Goal: Task Accomplishment & Management: Complete application form

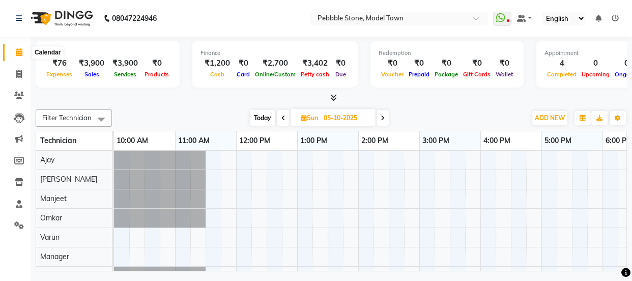
click at [17, 49] on icon at bounding box center [19, 52] width 7 height 8
click at [21, 76] on icon at bounding box center [19, 74] width 6 height 8
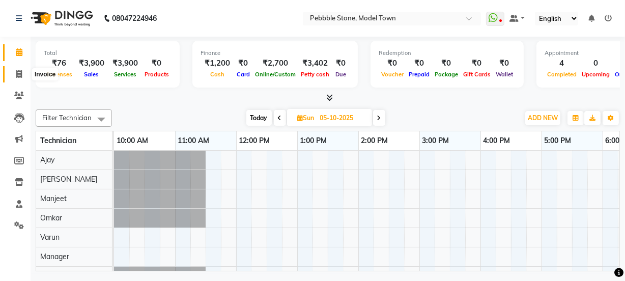
select select "service"
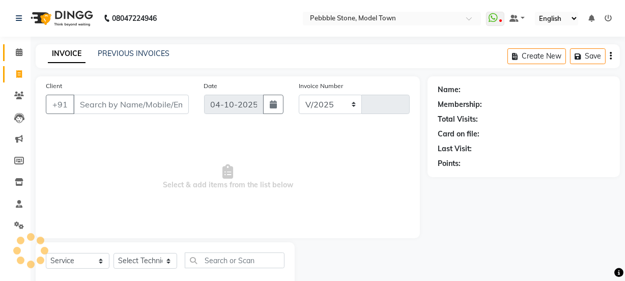
select select "8684"
type input "0333"
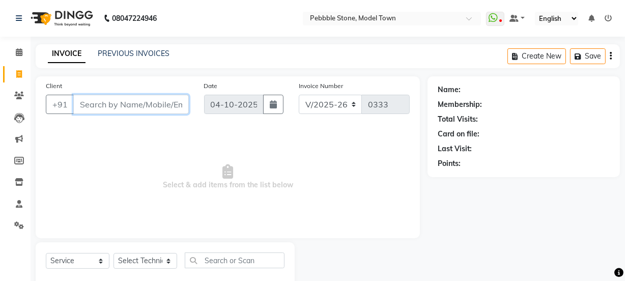
click at [84, 108] on input "Client" at bounding box center [130, 104] width 115 height 19
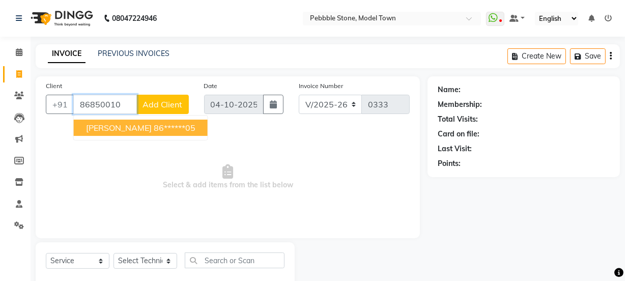
type input "86850010"
click at [167, 101] on span "Add Client" at bounding box center [162, 104] width 40 height 10
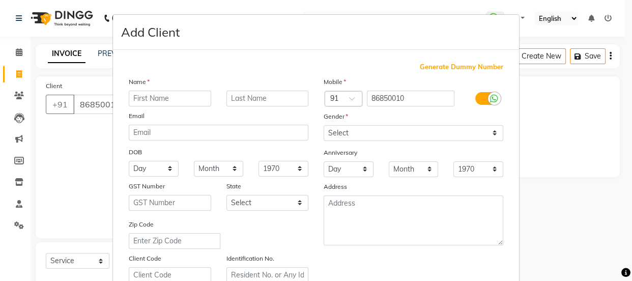
click at [627, 276] on icon at bounding box center [625, 272] width 9 height 9
click at [628, 275] on icon at bounding box center [625, 272] width 9 height 9
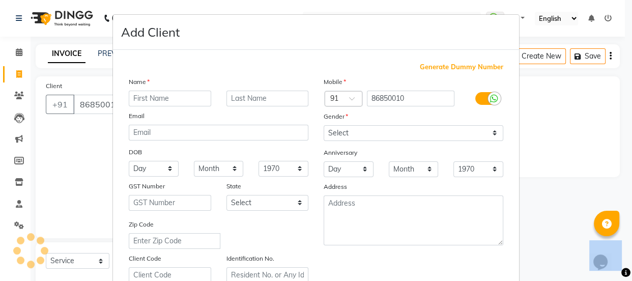
click at [628, 275] on icon at bounding box center [625, 272] width 9 height 9
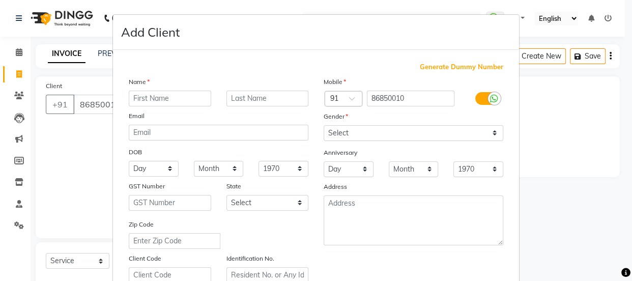
click at [629, 276] on icon at bounding box center [625, 272] width 9 height 9
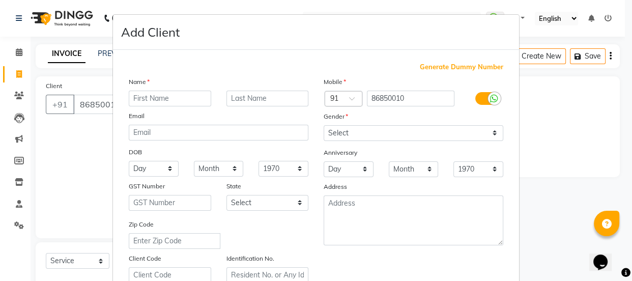
click at [534, 144] on ngb-modal-window "Add Client Generate Dummy Number Name Email DOB Day 01 02 03 04 05 06 07 08 09 …" at bounding box center [316, 140] width 632 height 281
click at [135, 100] on input "text" at bounding box center [170, 99] width 82 height 16
click at [629, 275] on icon at bounding box center [625, 272] width 9 height 9
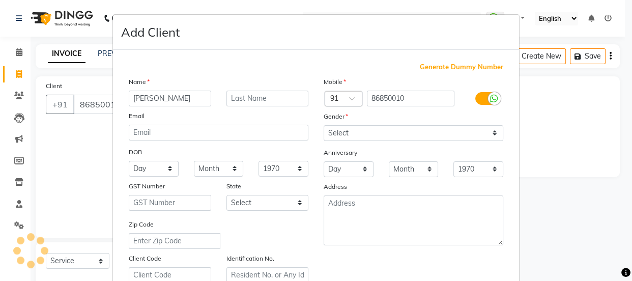
click at [629, 275] on icon at bounding box center [625, 272] width 9 height 9
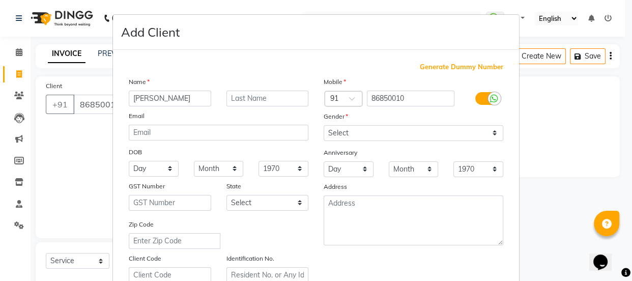
click at [569, 113] on ngb-modal-window "Add Client Generate Dummy Number Name [PERSON_NAME] Email DOB Day 01 02 03 04 0…" at bounding box center [316, 140] width 632 height 281
click at [18, 54] on ngb-modal-window "Add Client Generate Dummy Number Name [PERSON_NAME] Email DOB Day 01 02 03 04 0…" at bounding box center [316, 140] width 632 height 281
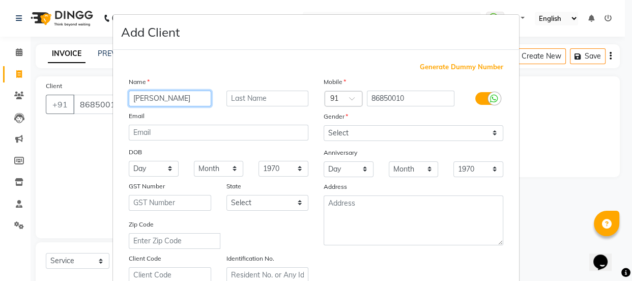
click at [167, 98] on input "[PERSON_NAME]" at bounding box center [170, 99] width 82 height 16
type input "n"
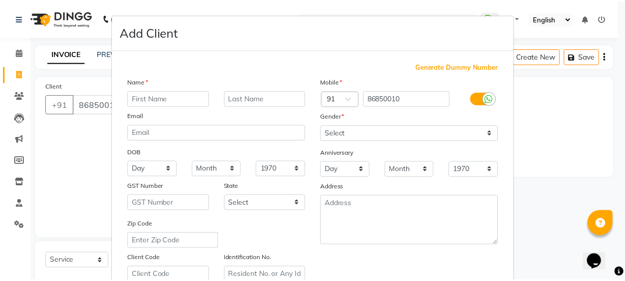
scroll to position [192, 0]
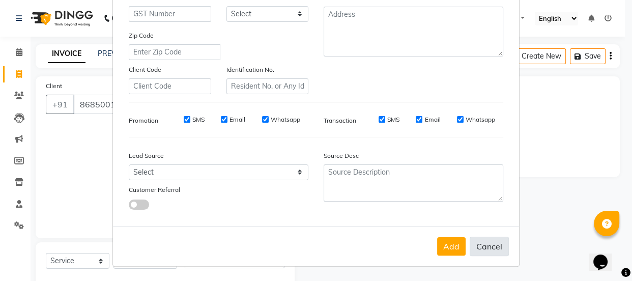
click at [487, 247] on button "Cancel" at bounding box center [488, 246] width 39 height 19
select select
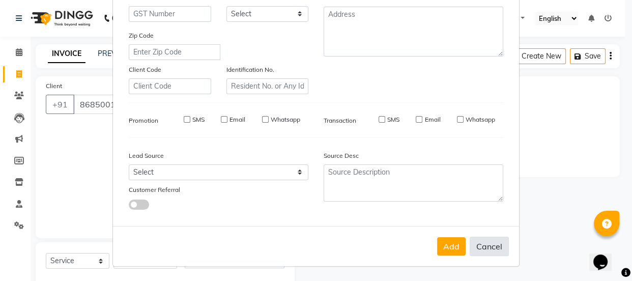
select select
checkbox input "false"
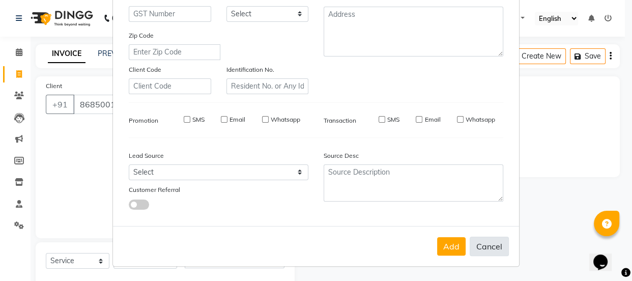
checkbox input "false"
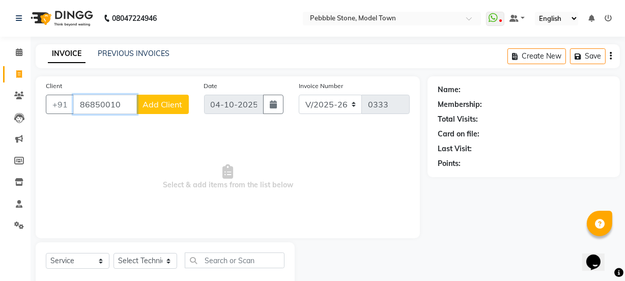
click at [126, 104] on input "86850010" at bounding box center [105, 104] width 64 height 19
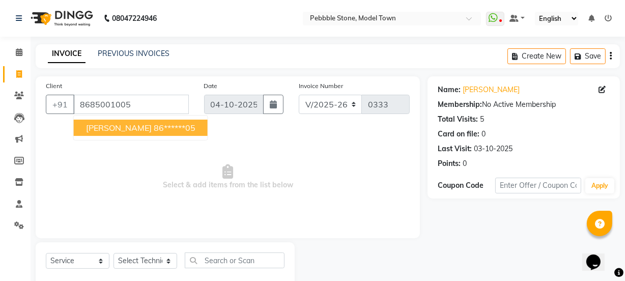
click at [111, 123] on button "[PERSON_NAME] 86******05" at bounding box center [141, 128] width 134 height 16
type input "86******05"
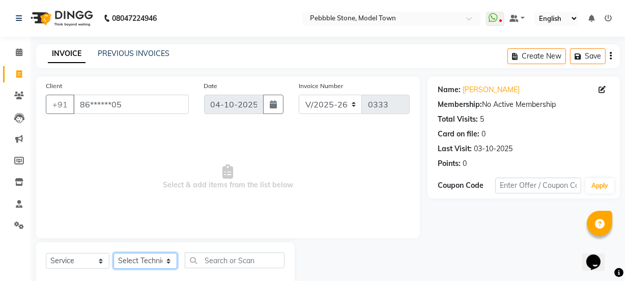
click at [137, 264] on select "Select Technician Ajay amit [PERSON_NAME] Manager [PERSON_NAME]" at bounding box center [145, 261] width 64 height 16
select select "87627"
click at [113, 253] on select "Select Technician Ajay amit [PERSON_NAME] Manager [PERSON_NAME]" at bounding box center [145, 261] width 64 height 16
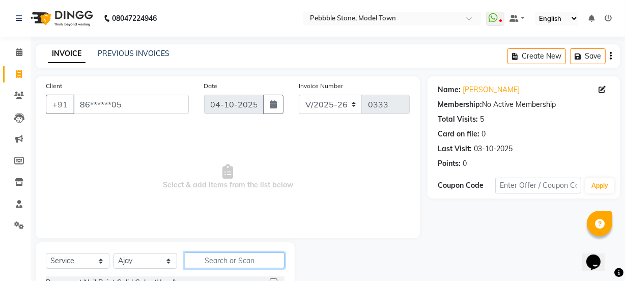
click at [225, 257] on input "text" at bounding box center [235, 260] width 100 height 16
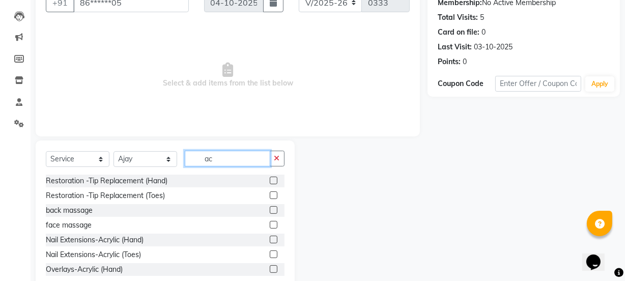
scroll to position [127, 0]
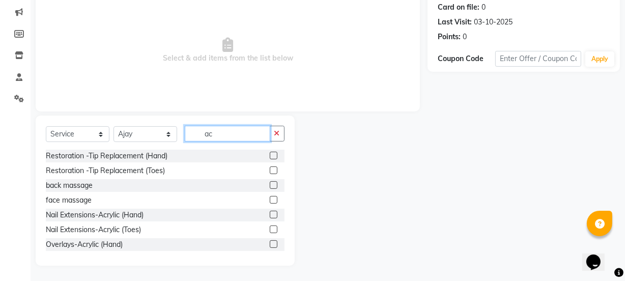
type input "ac"
click at [270, 212] on label at bounding box center [274, 215] width 8 height 8
click at [270, 212] on input "checkbox" at bounding box center [273, 215] width 7 height 7
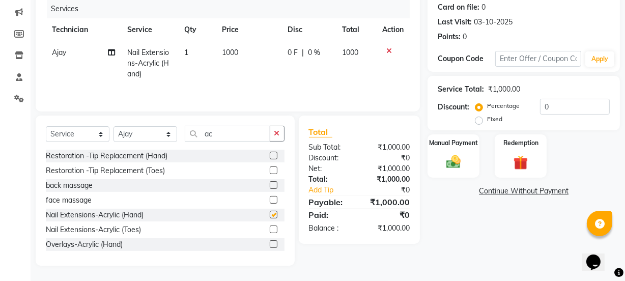
checkbox input "false"
click at [225, 129] on input "ac" at bounding box center [227, 134] width 85 height 16
type input "a"
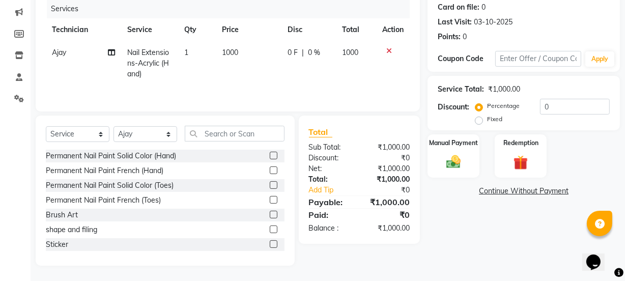
click at [270, 169] on label at bounding box center [274, 170] width 8 height 8
click at [270, 169] on input "checkbox" at bounding box center [273, 170] width 7 height 7
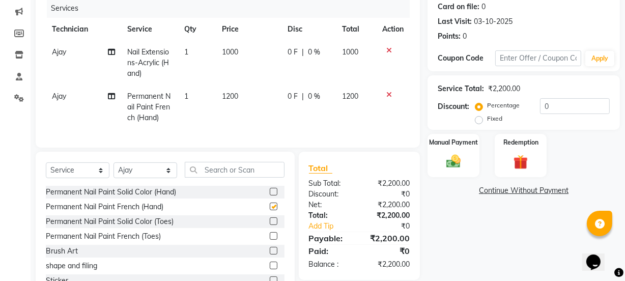
checkbox input "false"
click at [217, 176] on input "text" at bounding box center [235, 170] width 100 height 16
click at [155, 172] on select "Select Technician Ajay amit [PERSON_NAME] Manager [PERSON_NAME]" at bounding box center [145, 170] width 64 height 16
select select "87632"
click at [113, 169] on select "Select Technician Ajay amit [PERSON_NAME] Manager [PERSON_NAME]" at bounding box center [145, 170] width 64 height 16
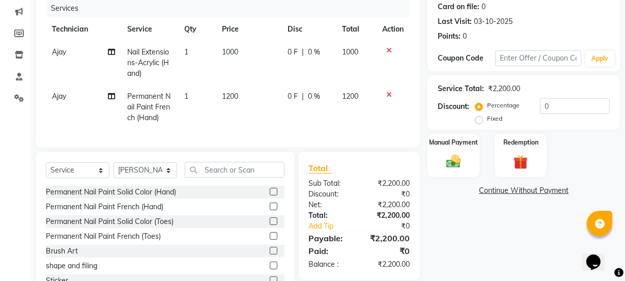
click at [270, 225] on label at bounding box center [274, 221] width 8 height 8
click at [270, 225] on input "checkbox" at bounding box center [273, 221] width 7 height 7
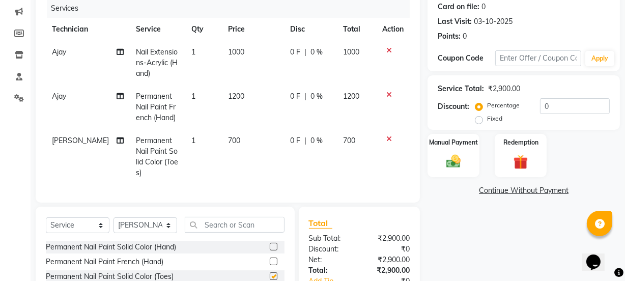
checkbox input "false"
click at [162, 230] on select "Select Technician Ajay amit [PERSON_NAME] Manager [PERSON_NAME]" at bounding box center [145, 225] width 64 height 16
select select "87694"
click at [113, 224] on select "Select Technician Ajay amit [PERSON_NAME] Manager [PERSON_NAME]" at bounding box center [145, 225] width 64 height 16
click at [227, 232] on input "text" at bounding box center [235, 225] width 100 height 16
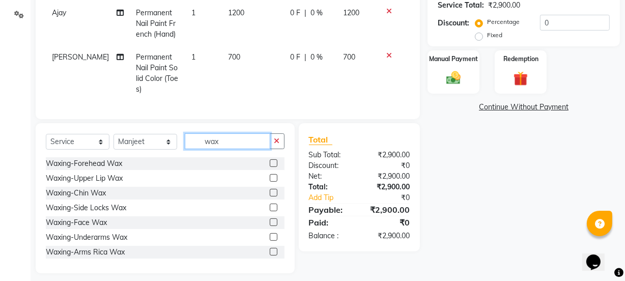
scroll to position [225, 0]
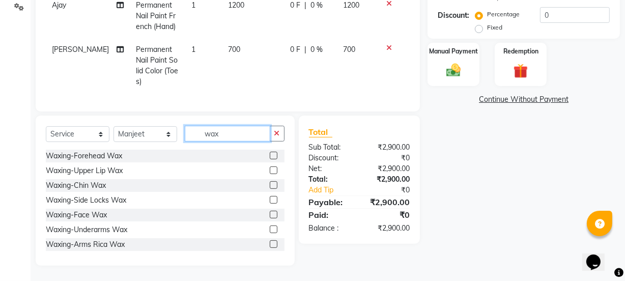
type input "wax"
click at [270, 227] on label at bounding box center [274, 229] width 8 height 8
click at [270, 227] on input "checkbox" at bounding box center [273, 229] width 7 height 7
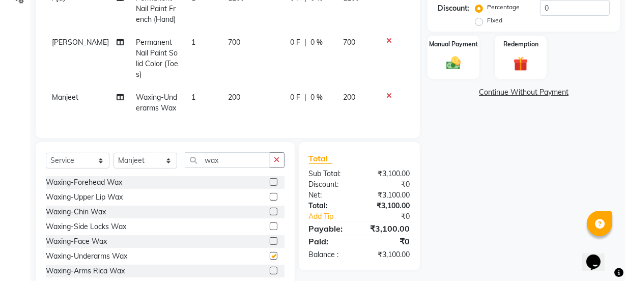
checkbox input "false"
click at [228, 167] on input "wax" at bounding box center [227, 160] width 85 height 16
type input "w"
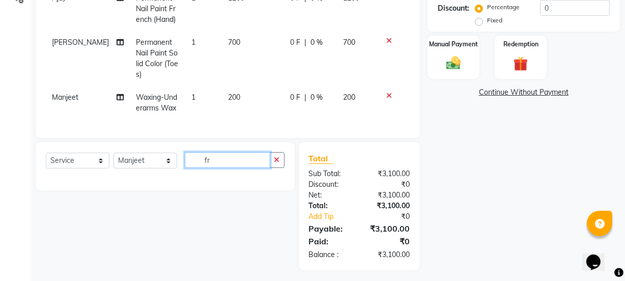
type input "f"
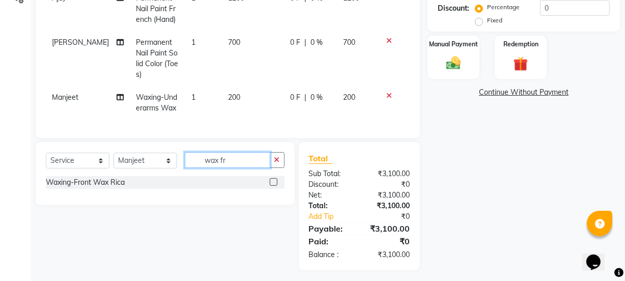
type input "wax fr"
click at [271, 186] on label at bounding box center [274, 182] width 8 height 8
click at [271, 186] on input "checkbox" at bounding box center [273, 182] width 7 height 7
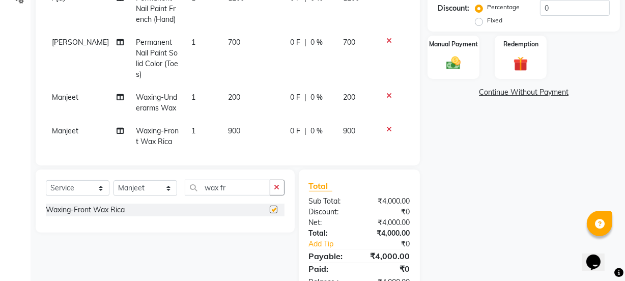
checkbox input "false"
click at [290, 132] on span "0 F" at bounding box center [295, 131] width 10 height 11
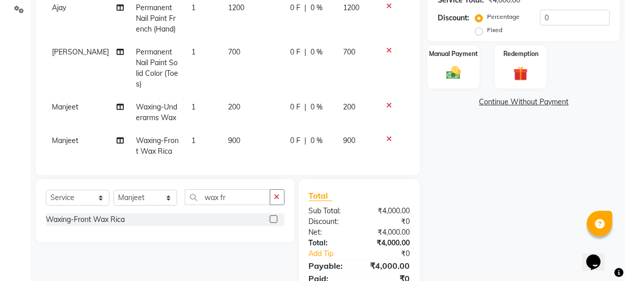
select select "87694"
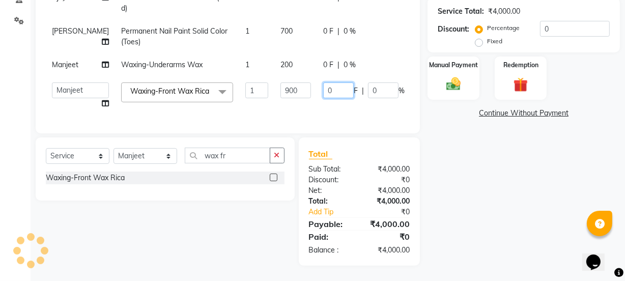
click at [323, 82] on input "0" at bounding box center [338, 90] width 31 height 16
type input "0100"
click at [308, 96] on tbody "Ajay Nail Extensions-Acrylic (Hand) 1 1000 0 F | 0 % 1000 Ajay Permanent Nail P…" at bounding box center [260, 39] width 428 height 152
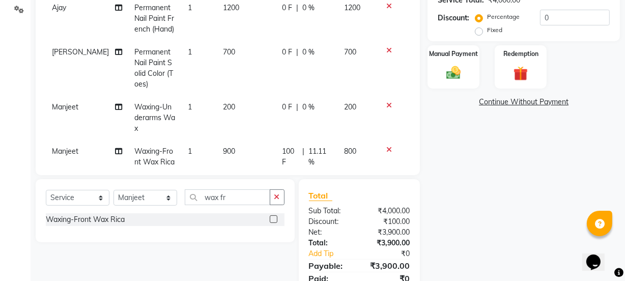
click at [276, 6] on td "0 F | 0 %" at bounding box center [307, 18] width 62 height 44
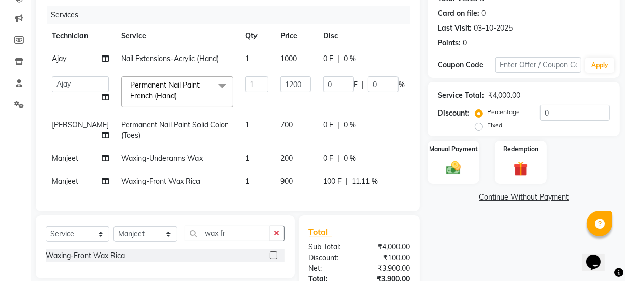
scroll to position [112, 0]
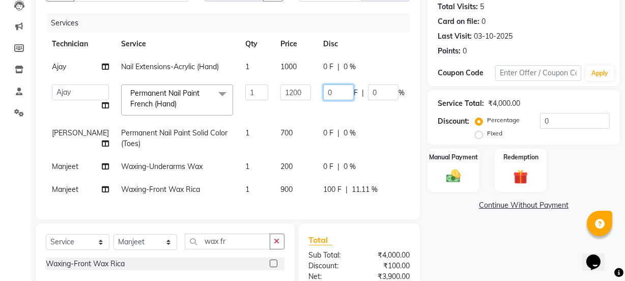
click at [323, 90] on input "0" at bounding box center [338, 92] width 31 height 16
type input "0600"
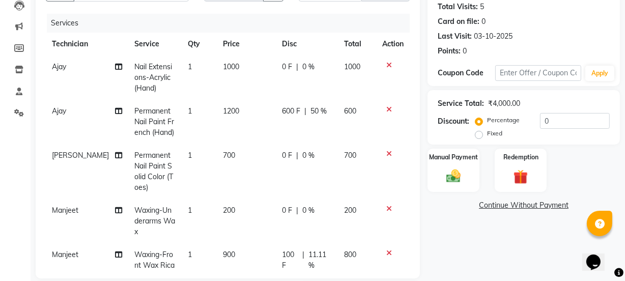
click at [296, 115] on td "600 F | 50 %" at bounding box center [307, 122] width 62 height 44
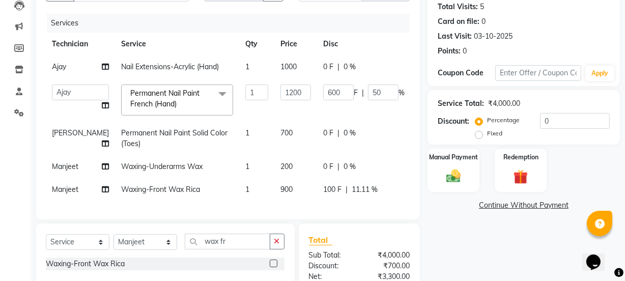
click at [323, 66] on span "0 F" at bounding box center [328, 67] width 10 height 11
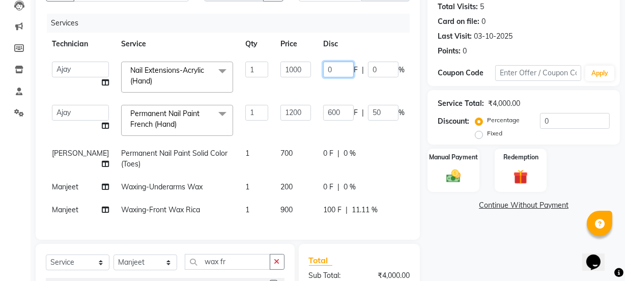
click at [323, 68] on input "0" at bounding box center [338, 70] width 31 height 16
type input "0200"
click at [304, 82] on tbody "Ajay amit [PERSON_NAME] Manager [PERSON_NAME] Varun Nail Extensions-Acrylic (Ha…" at bounding box center [260, 138] width 428 height 166
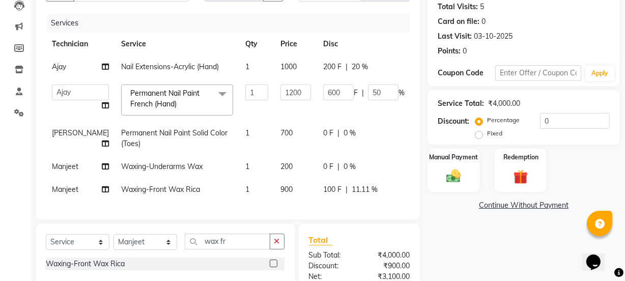
click at [323, 132] on span "0 F" at bounding box center [328, 133] width 10 height 11
select select "87632"
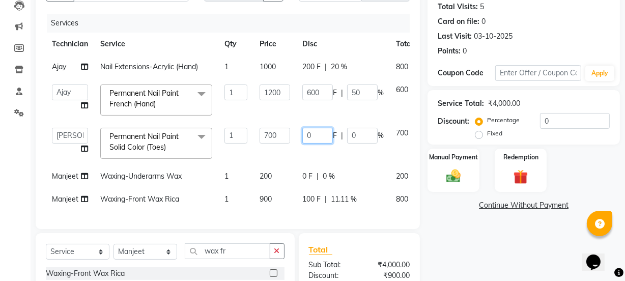
click at [316, 137] on input "0" at bounding box center [317, 136] width 31 height 16
type input "0100"
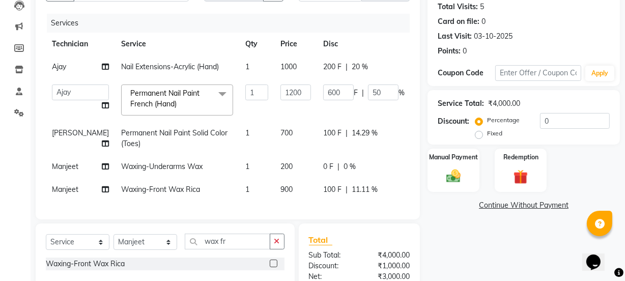
click at [317, 149] on td "100 F | 14.29 %" at bounding box center [364, 139] width 94 height 34
select select "87632"
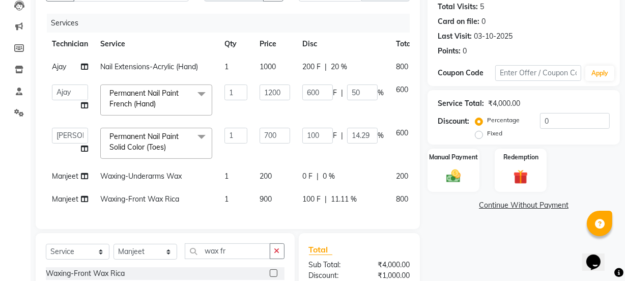
click at [312, 198] on span "100 F" at bounding box center [311, 199] width 18 height 11
select select "87694"
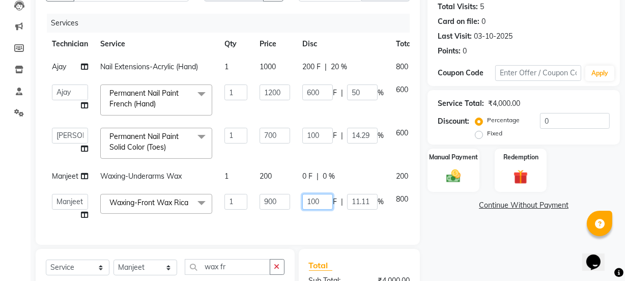
click at [322, 200] on input "100" at bounding box center [317, 202] width 31 height 16
type input "1"
type input "200"
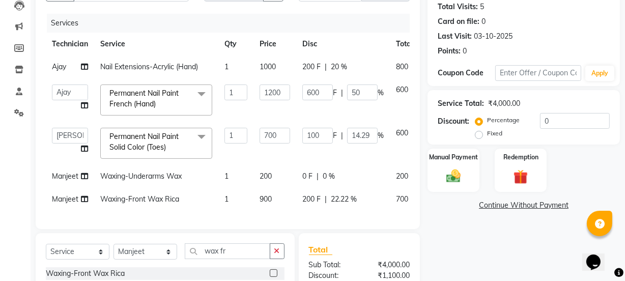
click at [315, 218] on div "Services Technician Service Qty Price Disc Total Action Ajay Nail Extensions-Ac…" at bounding box center [228, 116] width 364 height 205
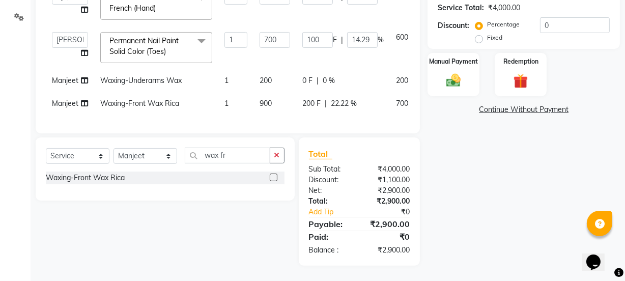
scroll to position [0, 0]
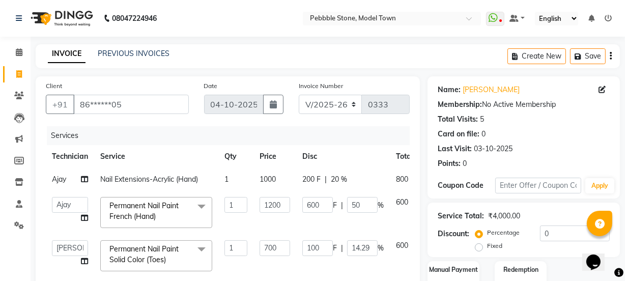
click at [308, 179] on span "200 F" at bounding box center [311, 179] width 18 height 11
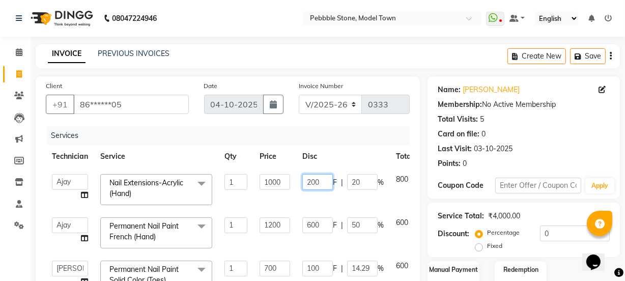
click at [325, 186] on input "200" at bounding box center [317, 182] width 31 height 16
type input "2"
type input "310"
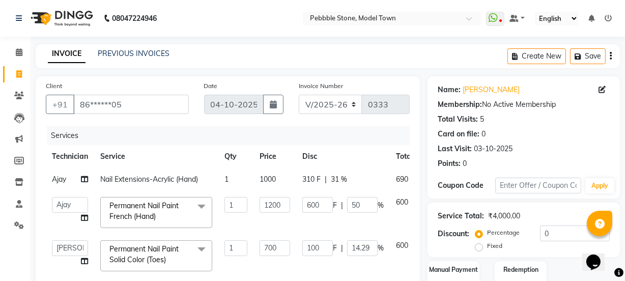
click at [318, 200] on tbody "Ajay Nail Extensions-Acrylic (Hand) 1 1000 310 F | 31 % 690 Ajay amit [PERSON_N…" at bounding box center [249, 245] width 407 height 155
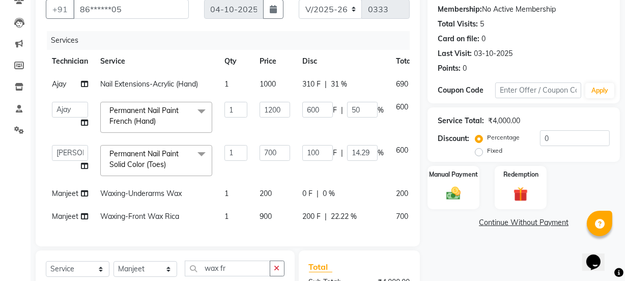
scroll to position [85, 0]
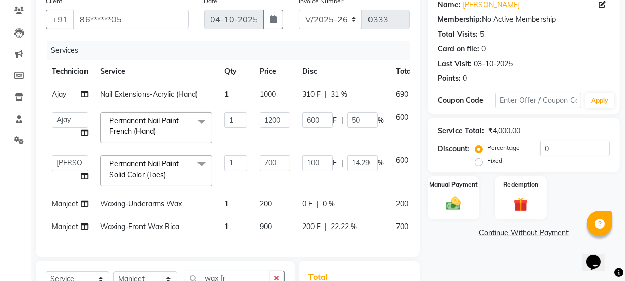
click at [312, 95] on span "310 F" at bounding box center [311, 94] width 18 height 11
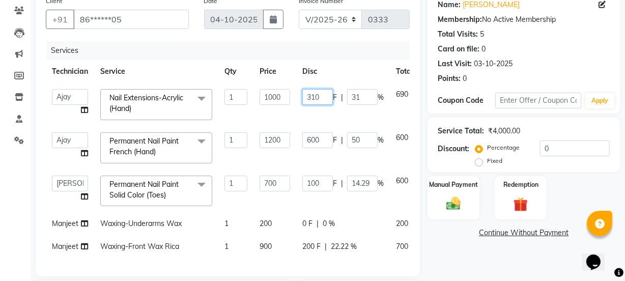
click at [326, 100] on input "310" at bounding box center [317, 97] width 31 height 16
type input "3"
type input "210"
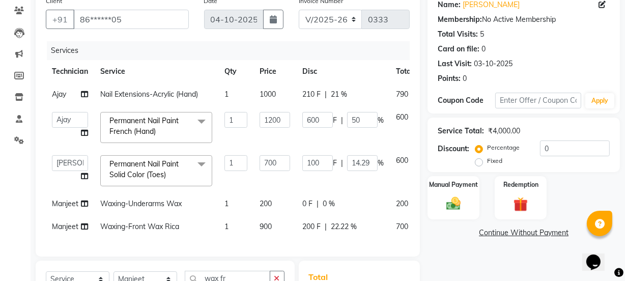
click at [318, 107] on tbody "Ajay Nail Extensions-Acrylic (Hand) 1 1000 210 F | 21 % 790 Ajay amit [PERSON_N…" at bounding box center [249, 160] width 407 height 155
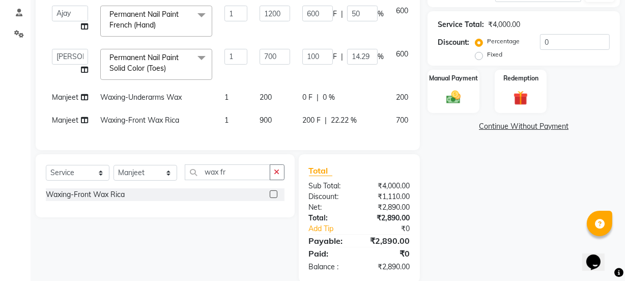
scroll to position [214, 0]
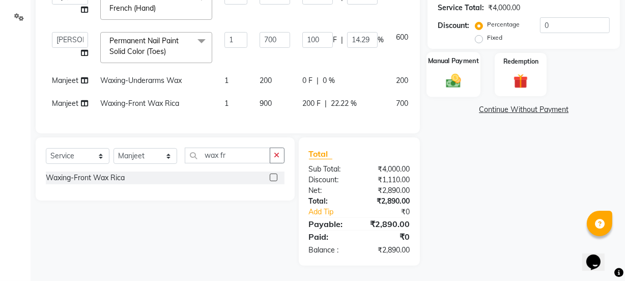
click at [451, 62] on div "Manual Payment" at bounding box center [453, 74] width 54 height 45
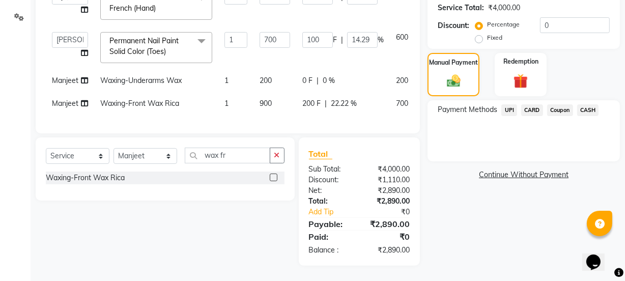
click at [507, 104] on span "UPI" at bounding box center [509, 110] width 16 height 12
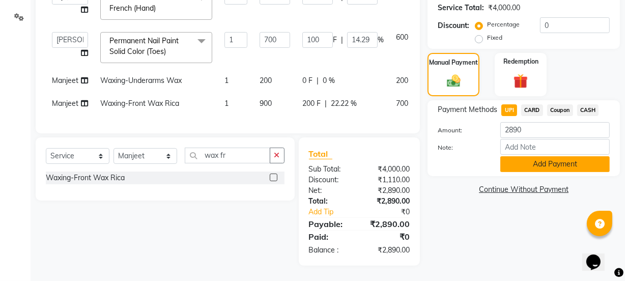
click at [522, 156] on button "Add Payment" at bounding box center [554, 164] width 109 height 16
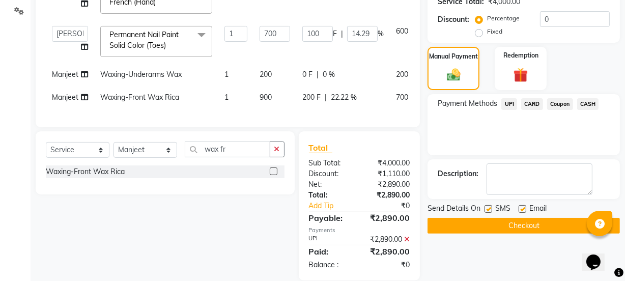
click at [508, 224] on button "Checkout" at bounding box center [523, 226] width 192 height 16
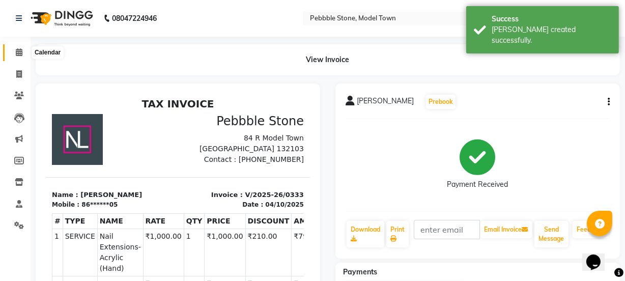
click at [16, 52] on icon at bounding box center [19, 52] width 7 height 8
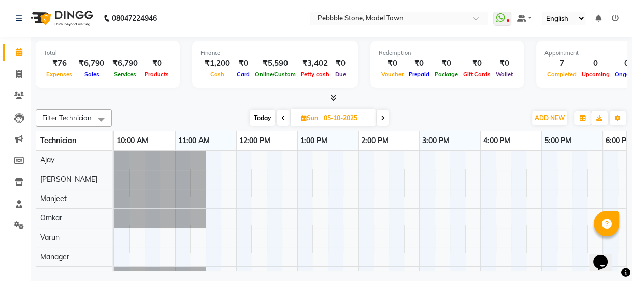
click at [603, 223] on icon at bounding box center [607, 224] width 10 height 10
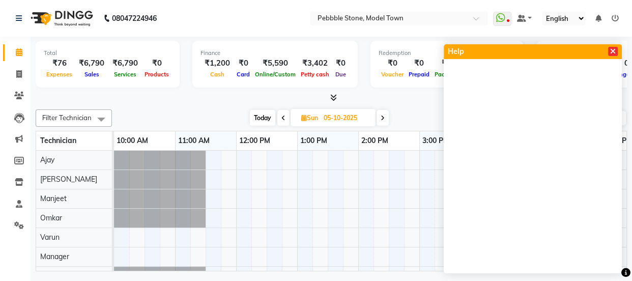
click at [611, 51] on icon at bounding box center [613, 51] width 6 height 7
